Goal: Information Seeking & Learning: Understand process/instructions

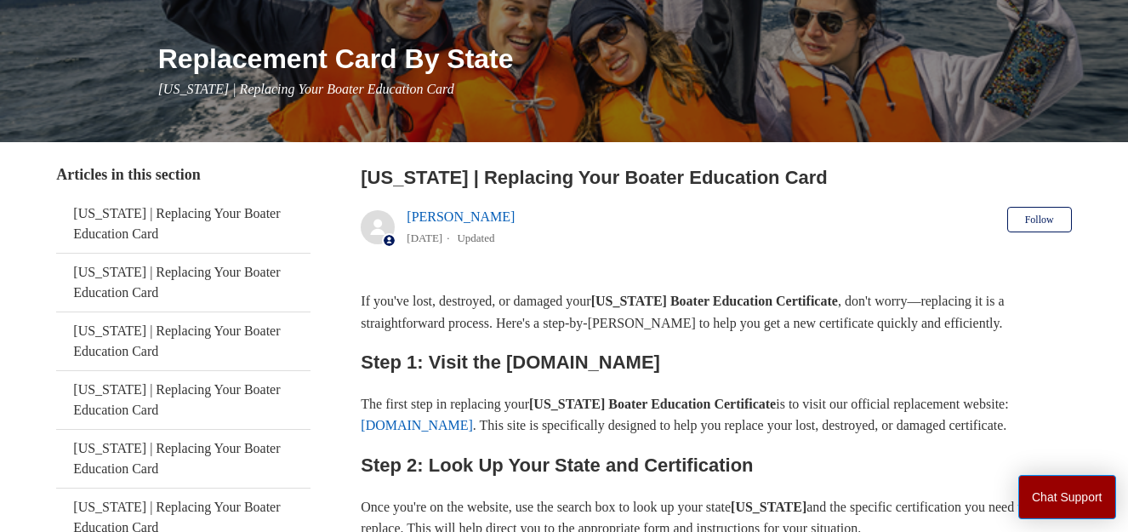
scroll to position [192, 0]
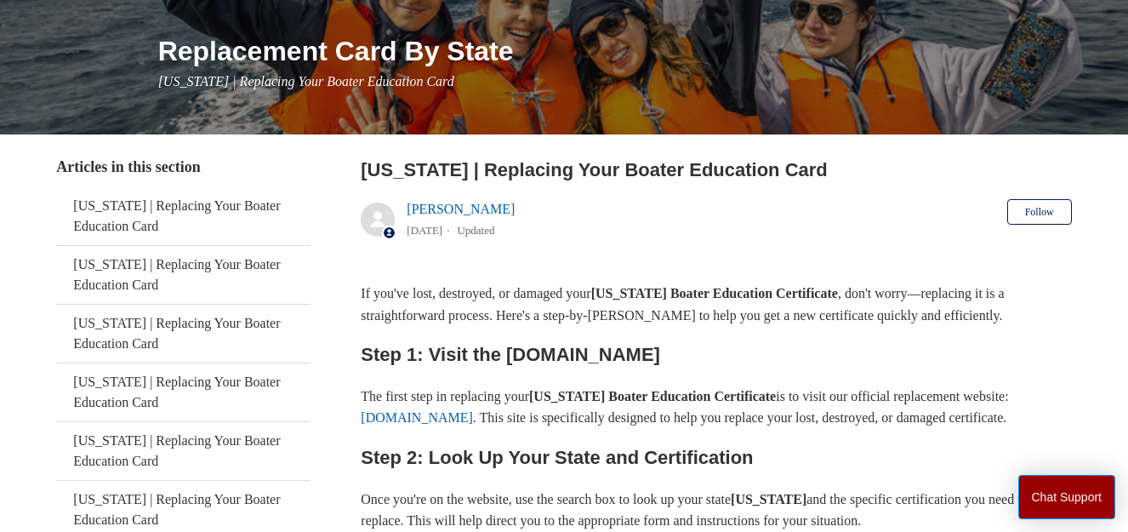
click at [460, 419] on link "[DOMAIN_NAME]" at bounding box center [417, 417] width 112 height 14
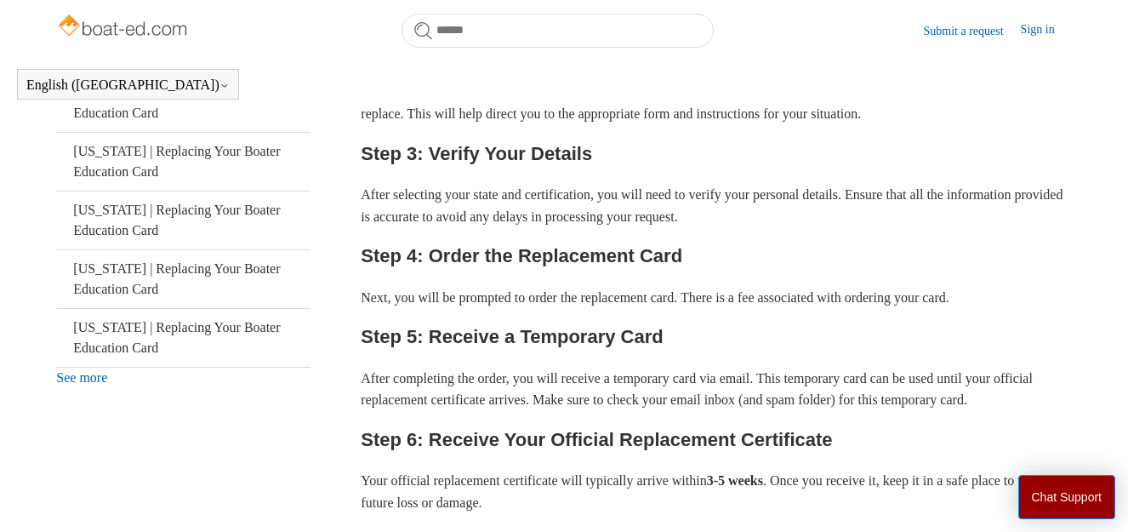
scroll to position [560, 0]
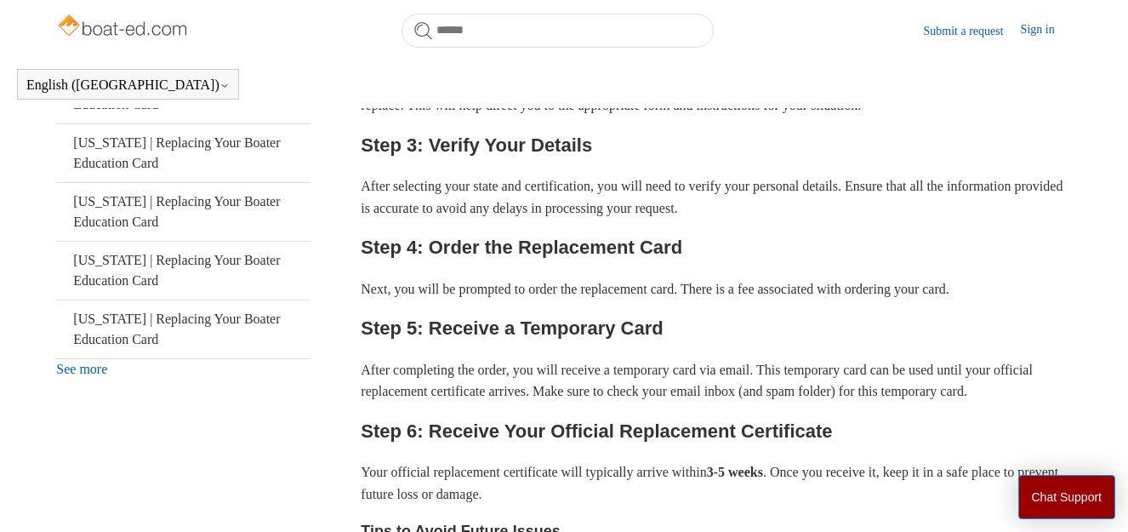
click at [85, 372] on link "See more" at bounding box center [81, 369] width 51 height 14
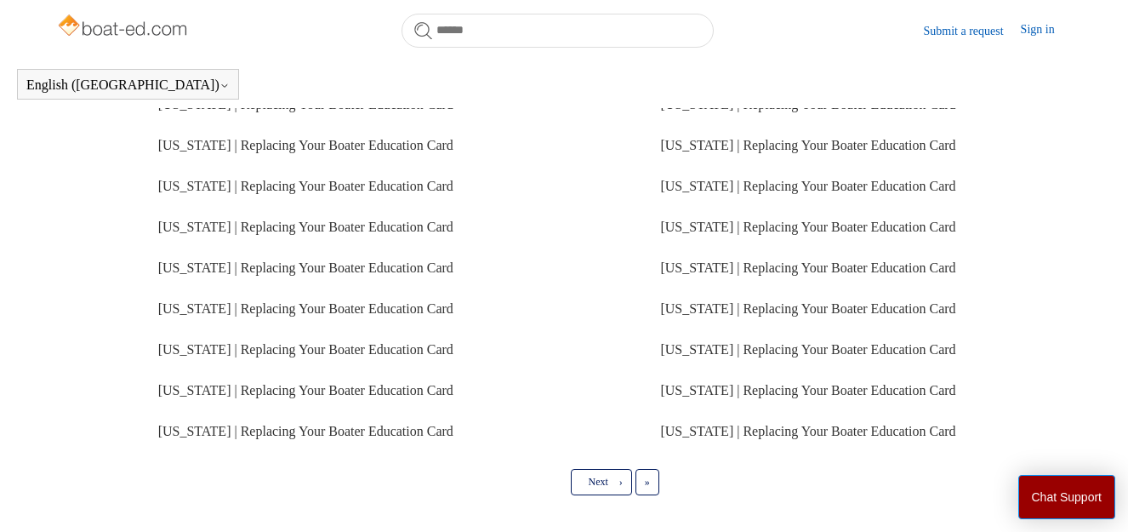
scroll to position [463, 0]
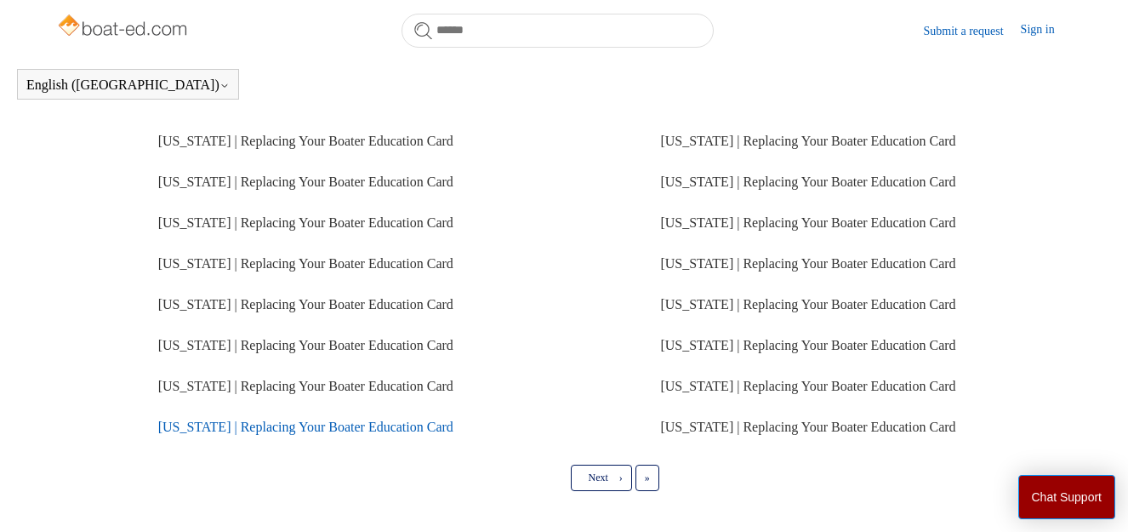
click at [387, 425] on link "[US_STATE] | Replacing Your Boater Education Card" at bounding box center [305, 427] width 295 height 14
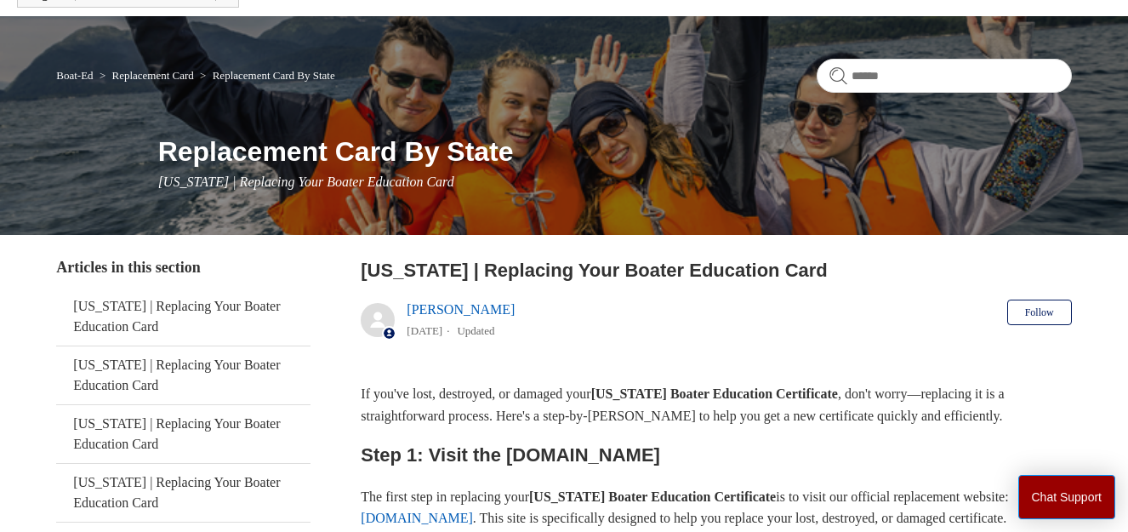
scroll to position [68, 0]
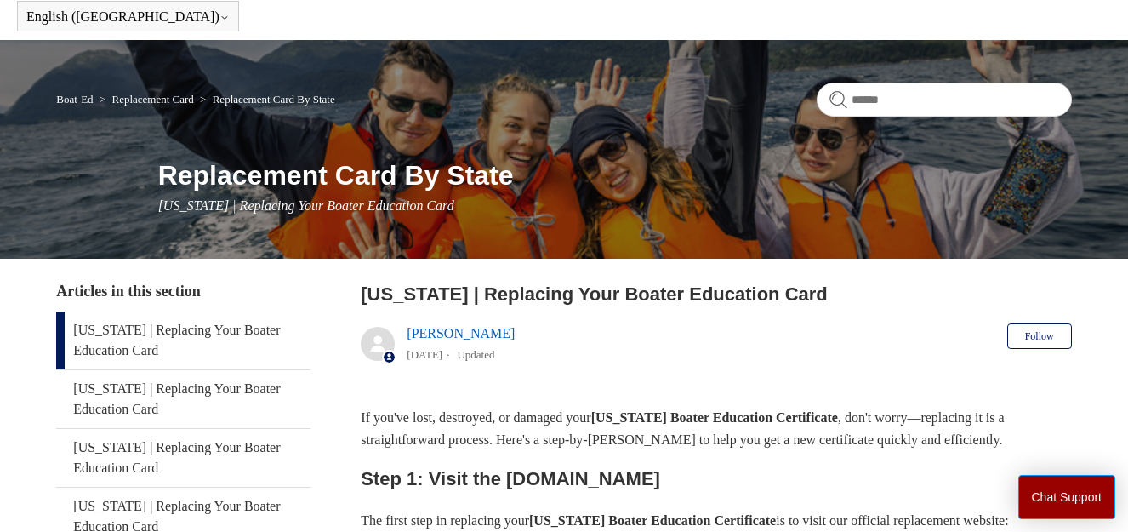
click at [195, 333] on link "[US_STATE] | Replacing Your Boater Education Card" at bounding box center [183, 340] width 254 height 58
